Goal: Information Seeking & Learning: Understand process/instructions

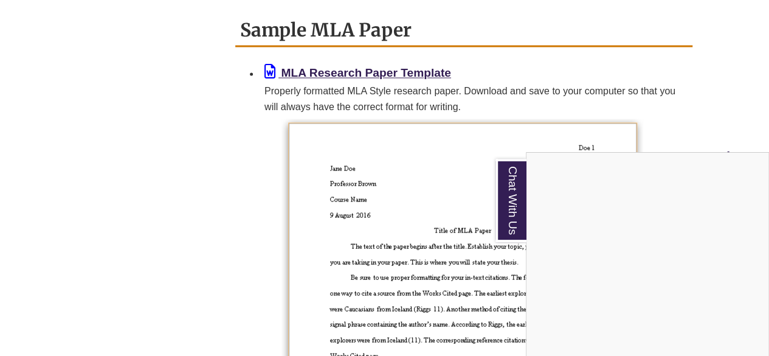
scroll to position [1061, 0]
click at [739, 80] on div "Chat With Us" at bounding box center [384, 178] width 769 height 356
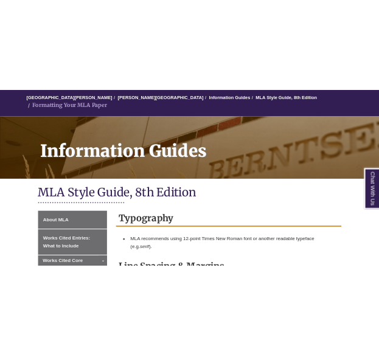
scroll to position [226, 0]
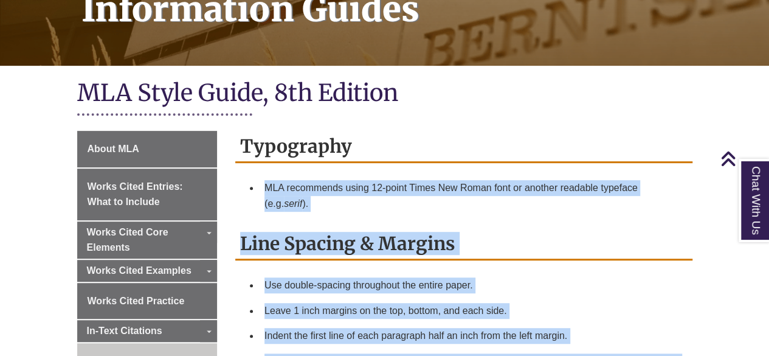
drag, startPoint x: 662, startPoint y: 258, endPoint x: 257, endPoint y: 173, distance: 414.0
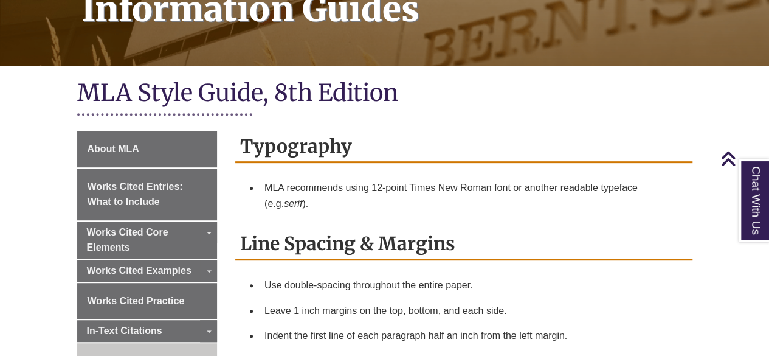
click at [431, 99] on div "MLA Style Guide, 8th Edition" at bounding box center [384, 101] width 615 height 47
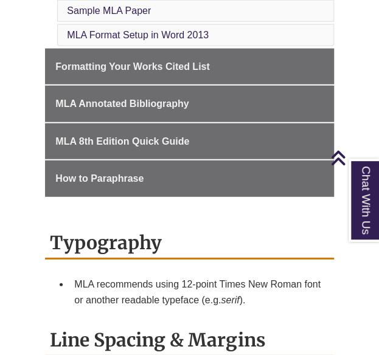
scroll to position [621, 0]
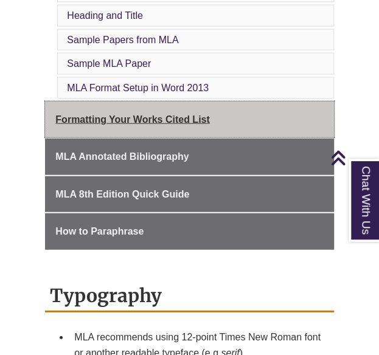
click at [164, 107] on link "Formatting Your Works Cited List" at bounding box center [189, 120] width 288 height 36
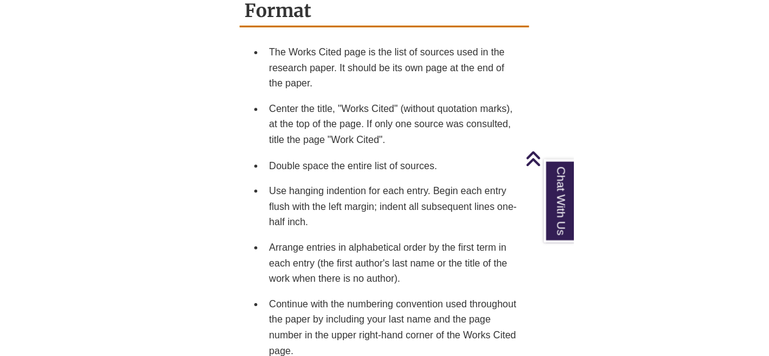
scroll to position [733, 0]
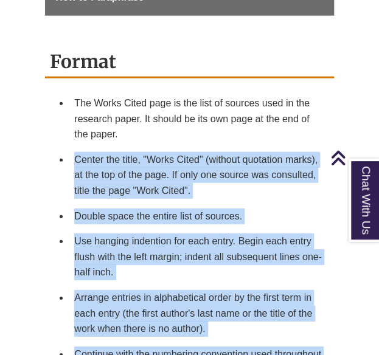
drag, startPoint x: 109, startPoint y: 256, endPoint x: 74, endPoint y: 153, distance: 109.2
click at [74, 153] on ul "The Works Cited page is the list of sources used in the research paper. It shou…" at bounding box center [189, 252] width 279 height 323
copy ul "Center the title, "Works Cited" (without quotation marks), at the top of the pa…"
